Goal: Find specific page/section: Find specific page/section

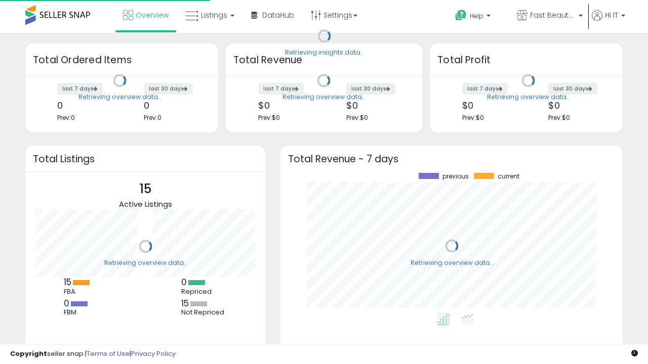
scroll to position [141, 322]
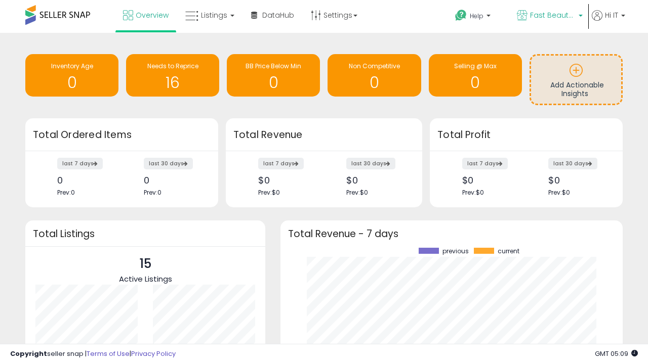
click at [549, 16] on span "Fast Beauty ([GEOGRAPHIC_DATA])" at bounding box center [553, 15] width 46 height 10
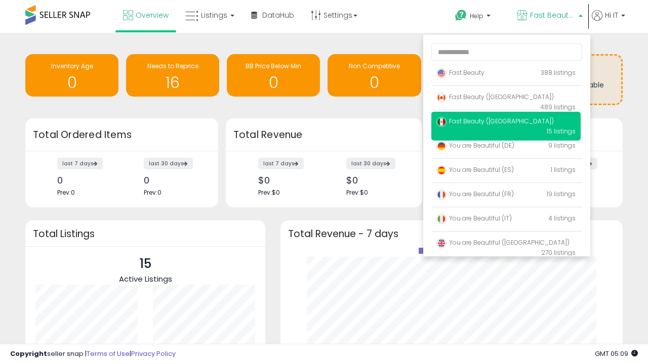
click at [506, 220] on span "You are Beautiful (IT)" at bounding box center [473, 218] width 75 height 9
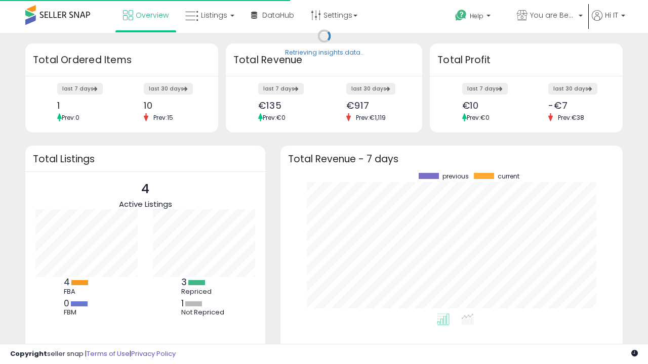
scroll to position [141, 322]
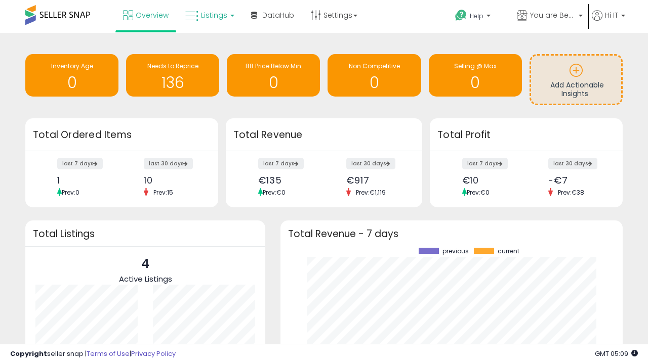
click at [208, 15] on span "Listings" at bounding box center [214, 15] width 26 height 10
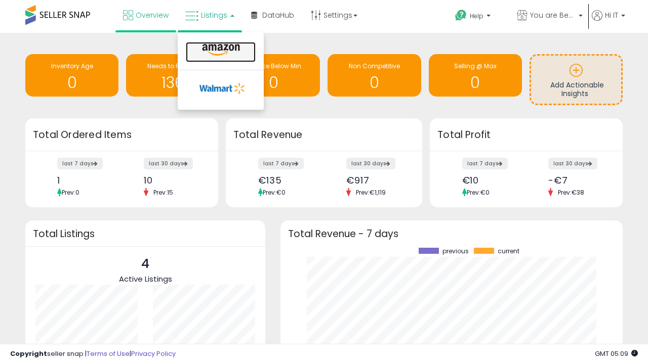
click at [220, 50] on icon at bounding box center [221, 50] width 44 height 13
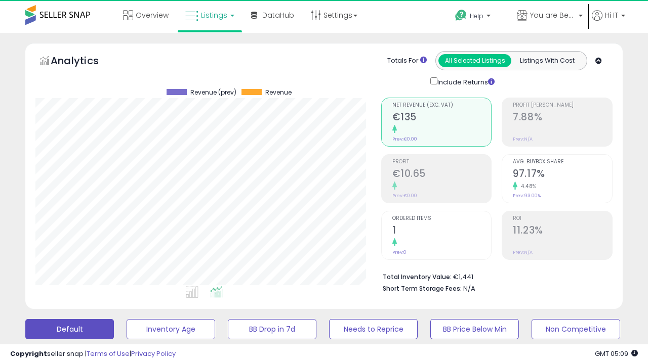
scroll to position [207, 345]
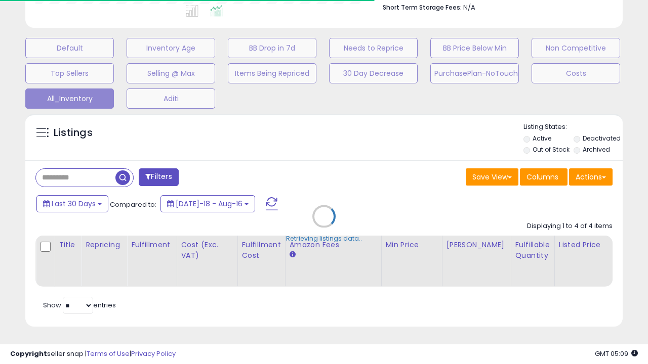
scroll to position [0, 8]
